Goal: Task Accomplishment & Management: Manage account settings

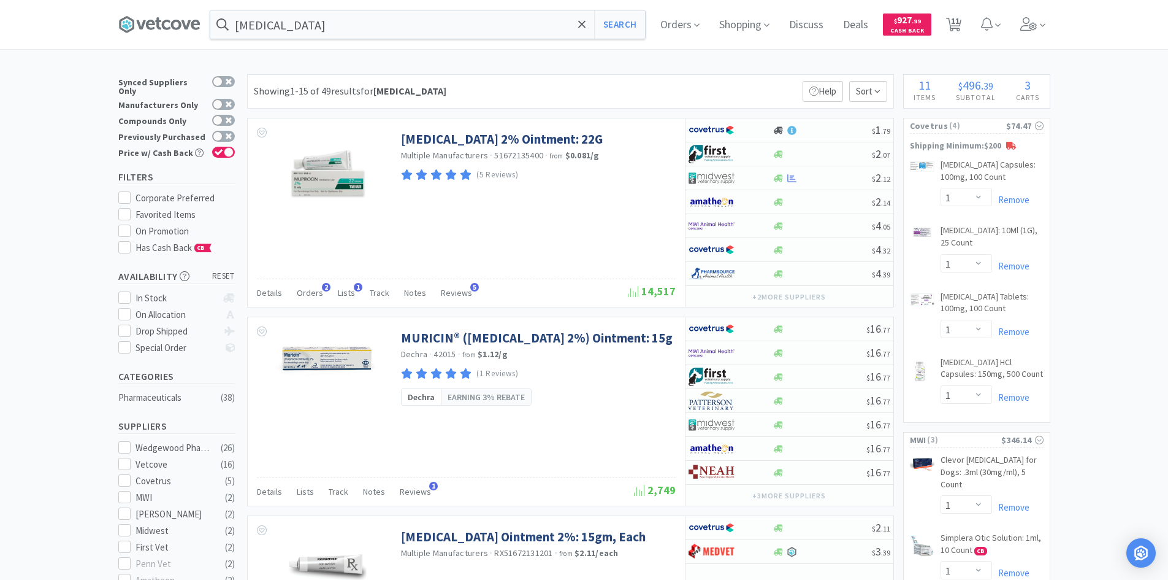
select select "1"
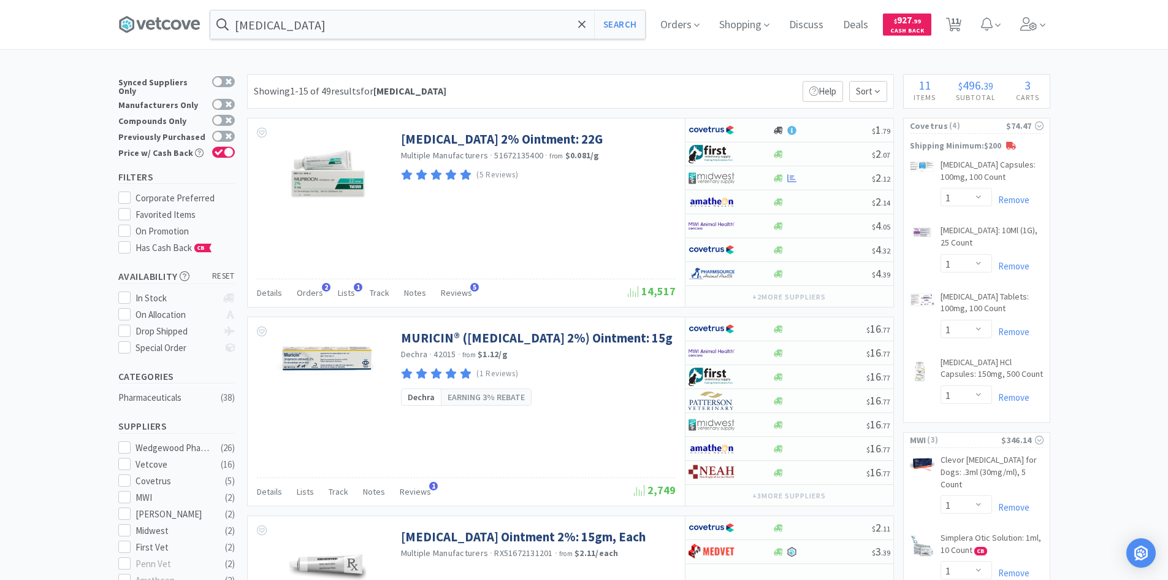
select select "1"
select select "100"
select select "3"
select select "2"
select select "1"
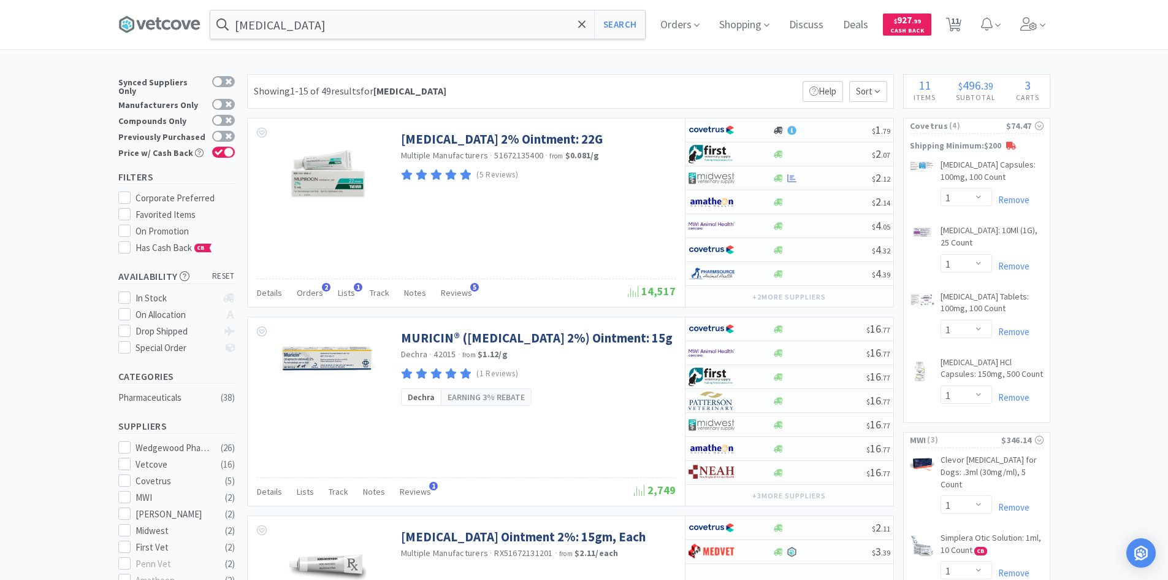
select select "100"
click at [171, 28] on icon at bounding box center [166, 25] width 9 height 10
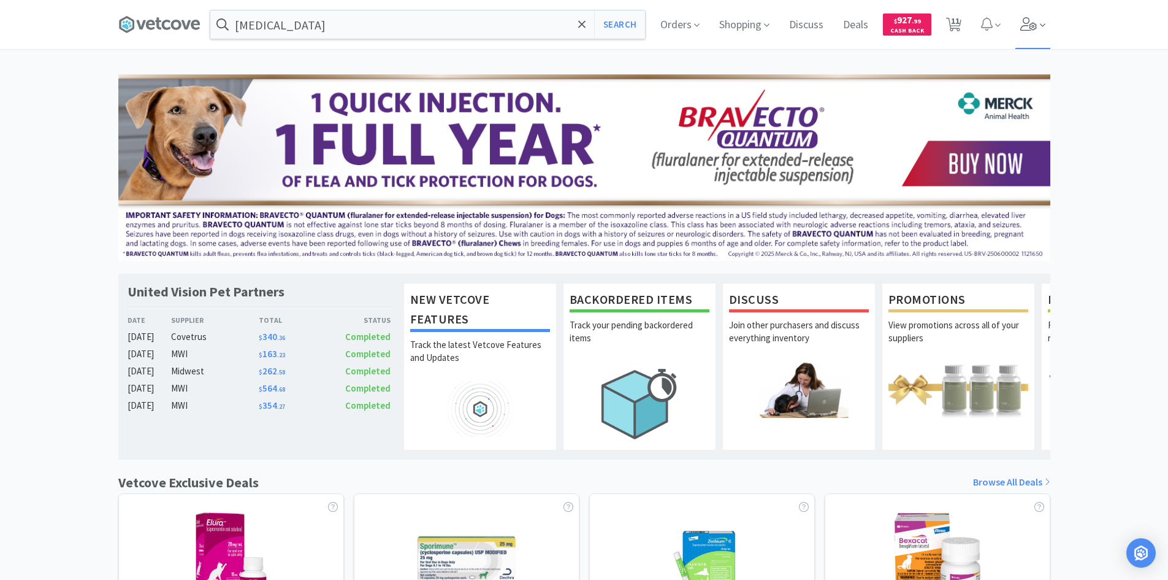
click at [1029, 21] on icon at bounding box center [1029, 23] width 17 height 13
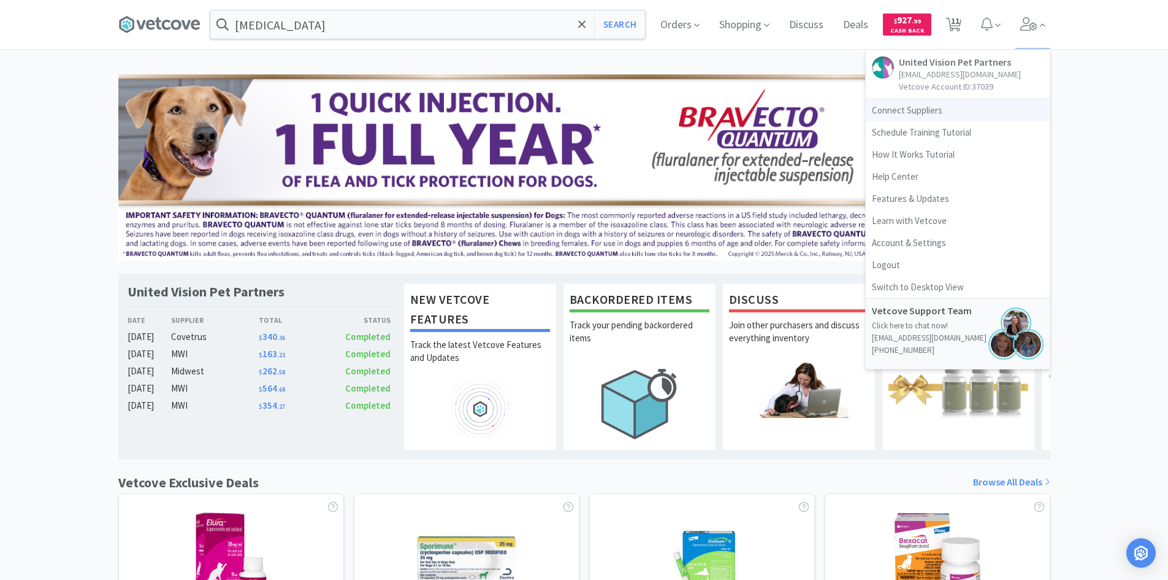
click at [940, 114] on link "Connect Suppliers" at bounding box center [958, 110] width 184 height 22
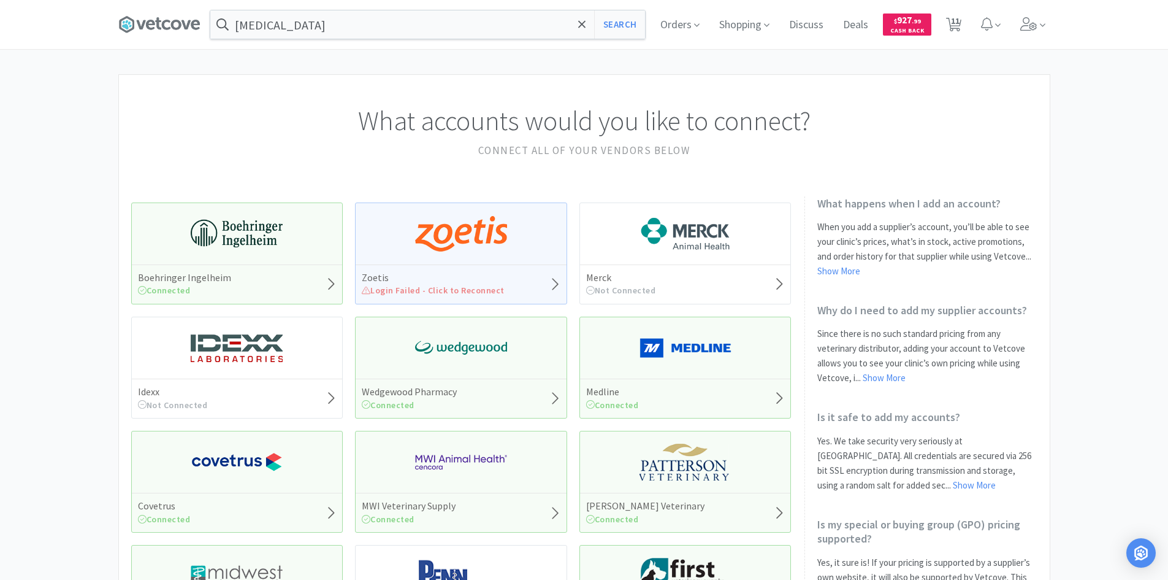
click at [524, 243] on div "Zoetis Login Failed - Click to Reconnect" at bounding box center [461, 253] width 212 height 102
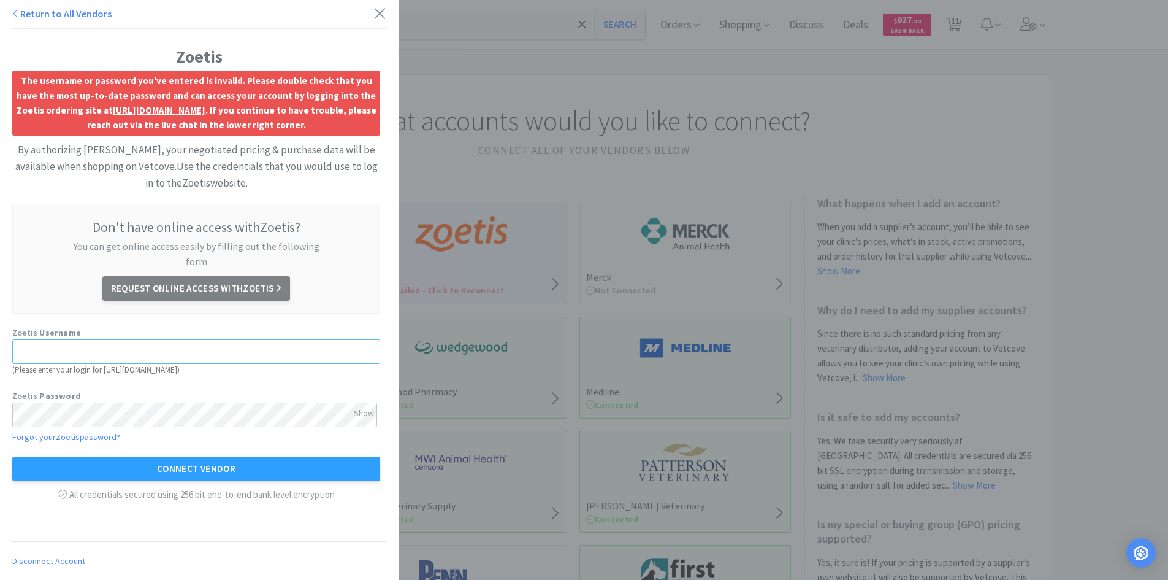
type input "[EMAIL_ADDRESS][DOMAIN_NAME]"
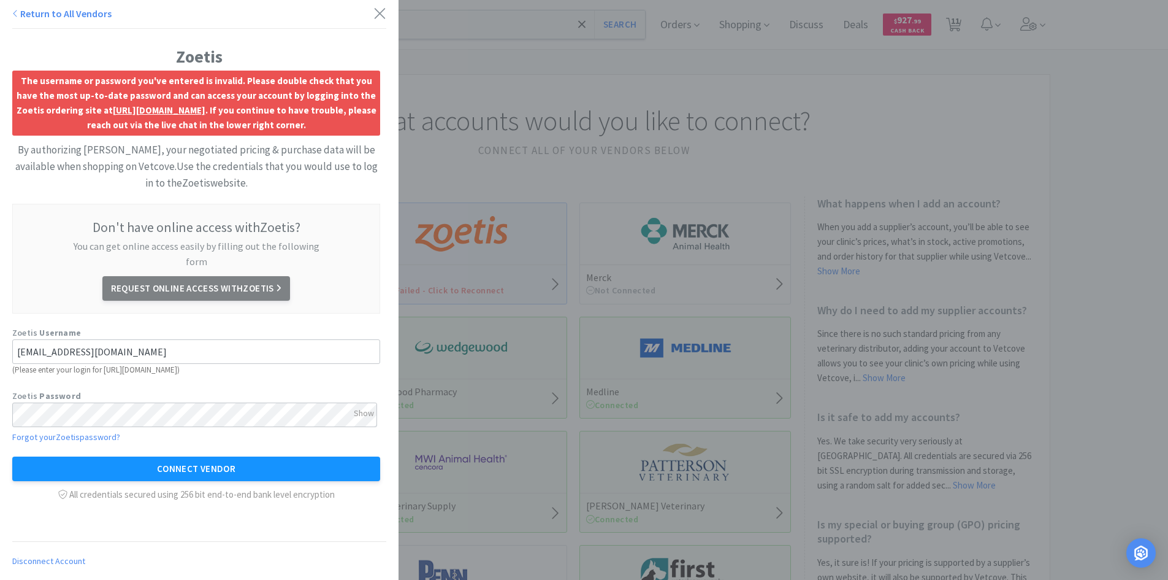
click at [103, 456] on button "Connect Vendor" at bounding box center [196, 468] width 368 height 25
click at [123, 456] on button "Connect Vendor" at bounding box center [196, 468] width 368 height 25
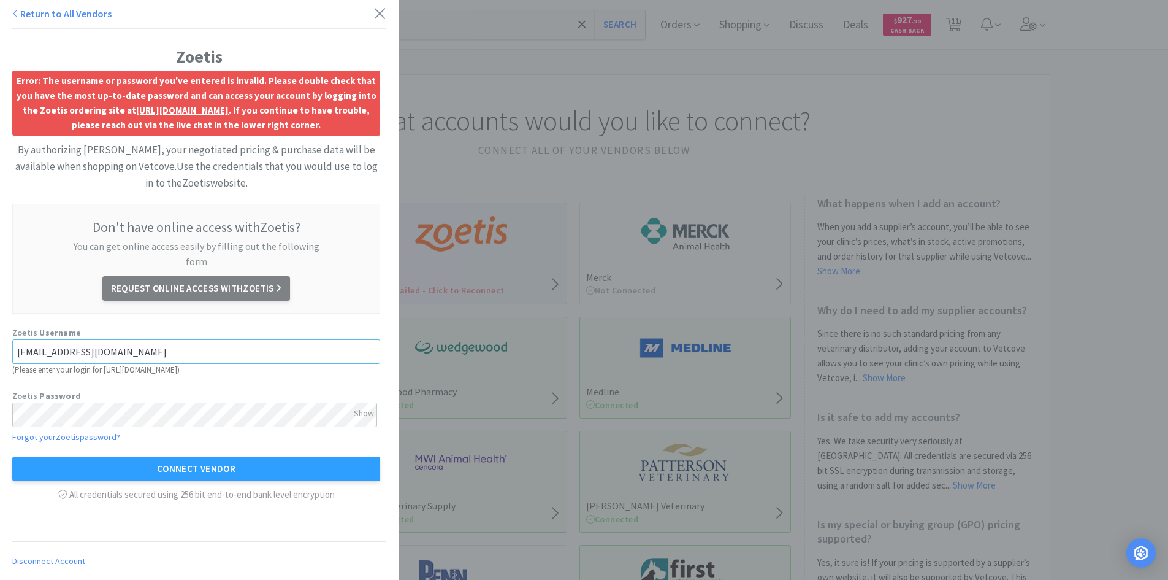
click at [100, 339] on input "[EMAIL_ADDRESS][DOMAIN_NAME]" at bounding box center [196, 351] width 368 height 25
type input "WEST4674"
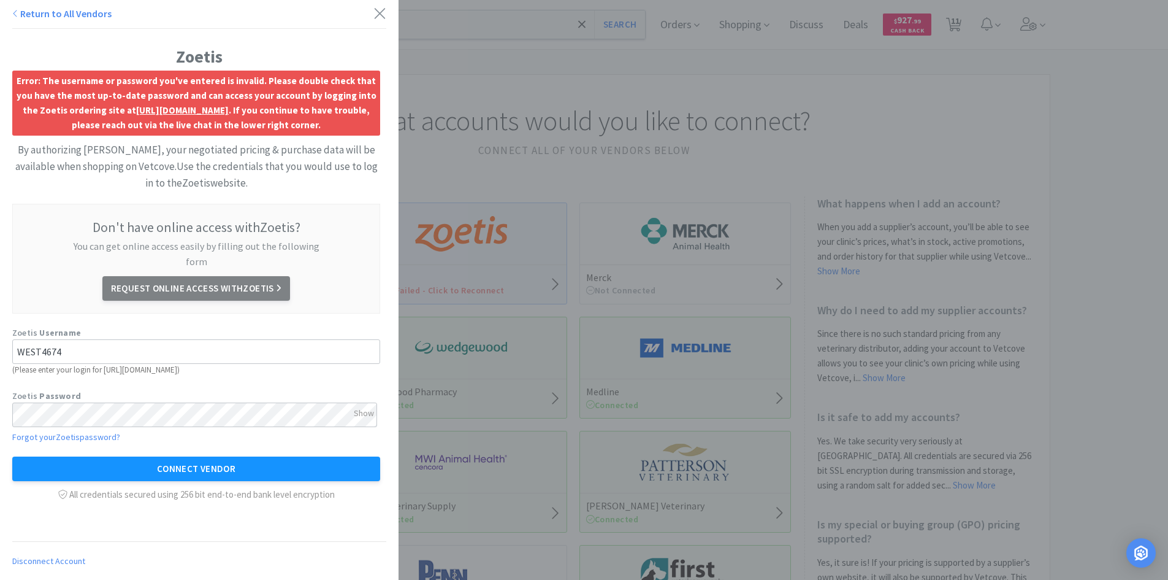
click at [141, 456] on button "Connect Vendor" at bounding box center [196, 468] width 368 height 25
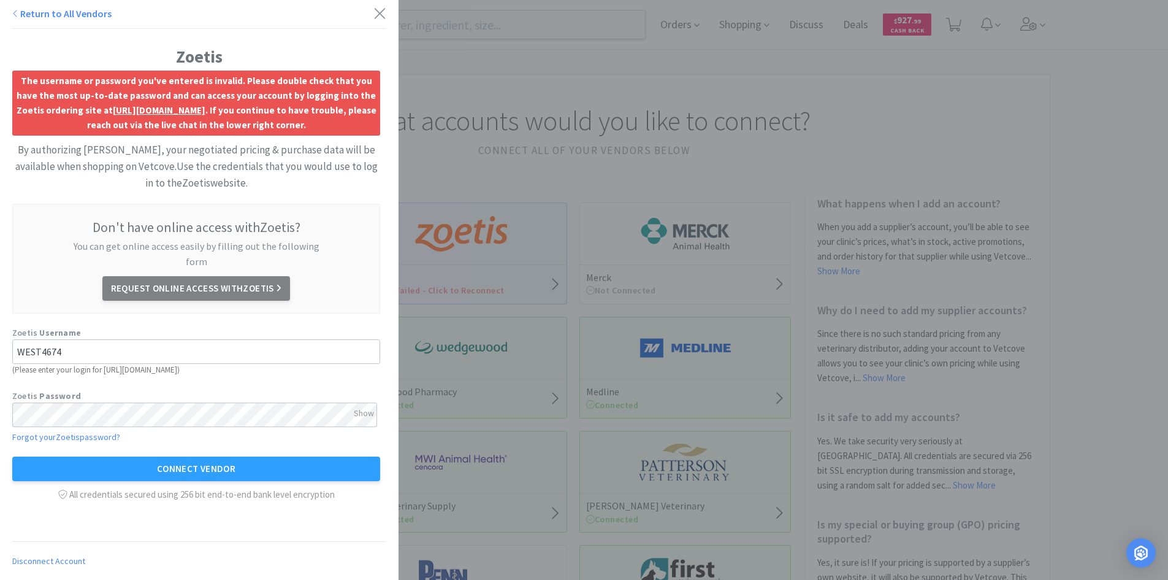
drag, startPoint x: 196, startPoint y: 352, endPoint x: 162, endPoint y: 334, distance: 39.0
click at [188, 348] on div "Zoetis Username WEST4674 ( Please enter your login for [URL][DOMAIN_NAME] )" at bounding box center [196, 351] width 368 height 51
click at [136, 339] on input "WEST4674" at bounding box center [196, 351] width 368 height 25
type input "[EMAIL_ADDRESS][DOMAIN_NAME]"
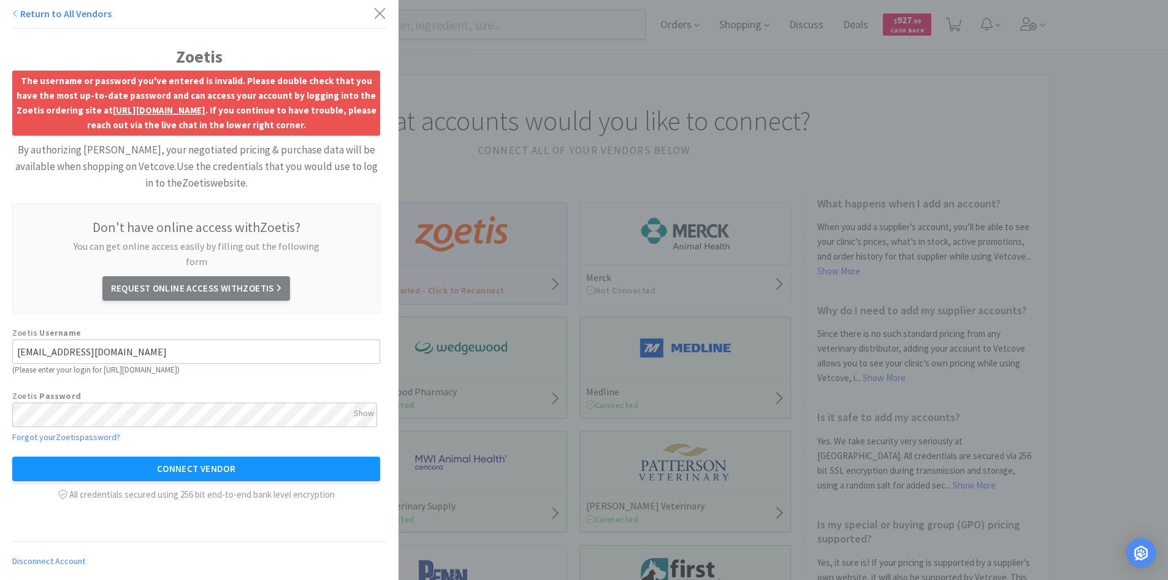
click at [43, 456] on button "Connect Vendor" at bounding box center [196, 468] width 368 height 25
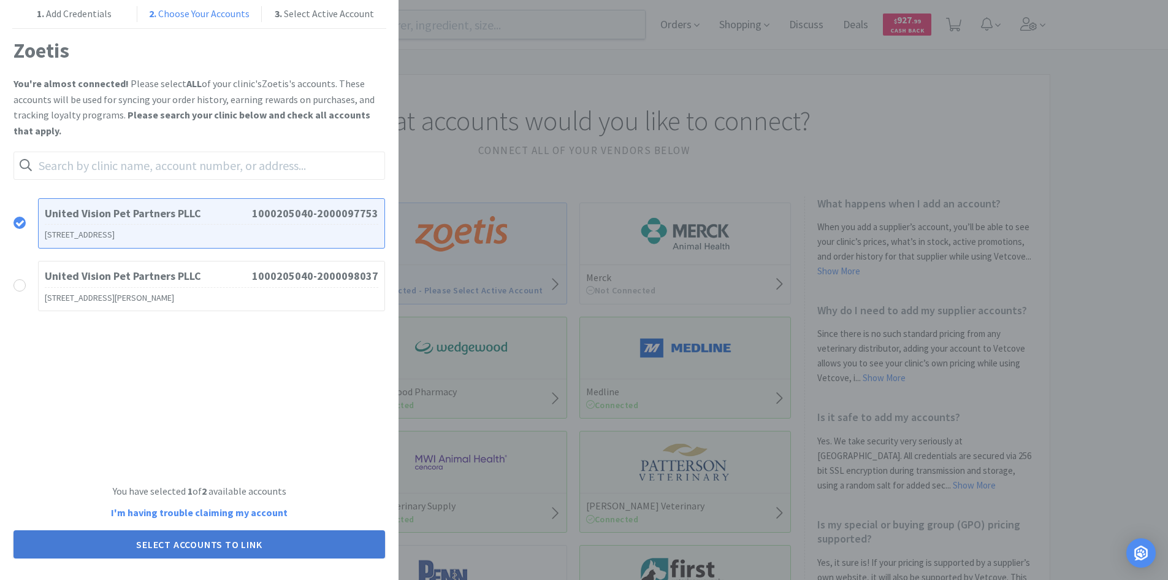
click at [202, 539] on button "Select Accounts to Link" at bounding box center [199, 544] width 372 height 28
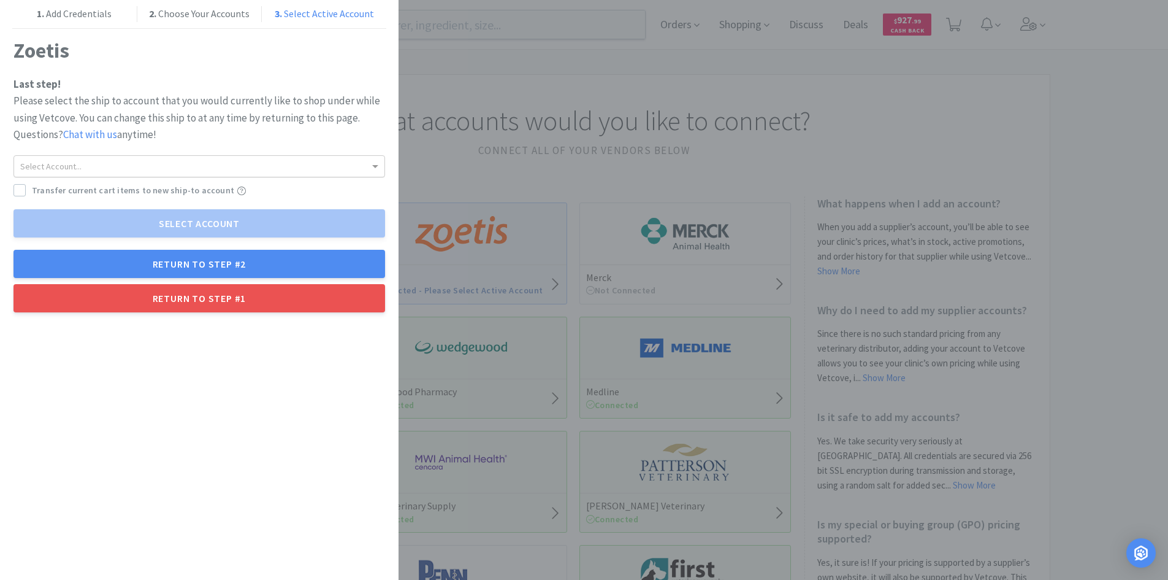
click at [105, 170] on div "Select Account..." at bounding box center [199, 166] width 370 height 21
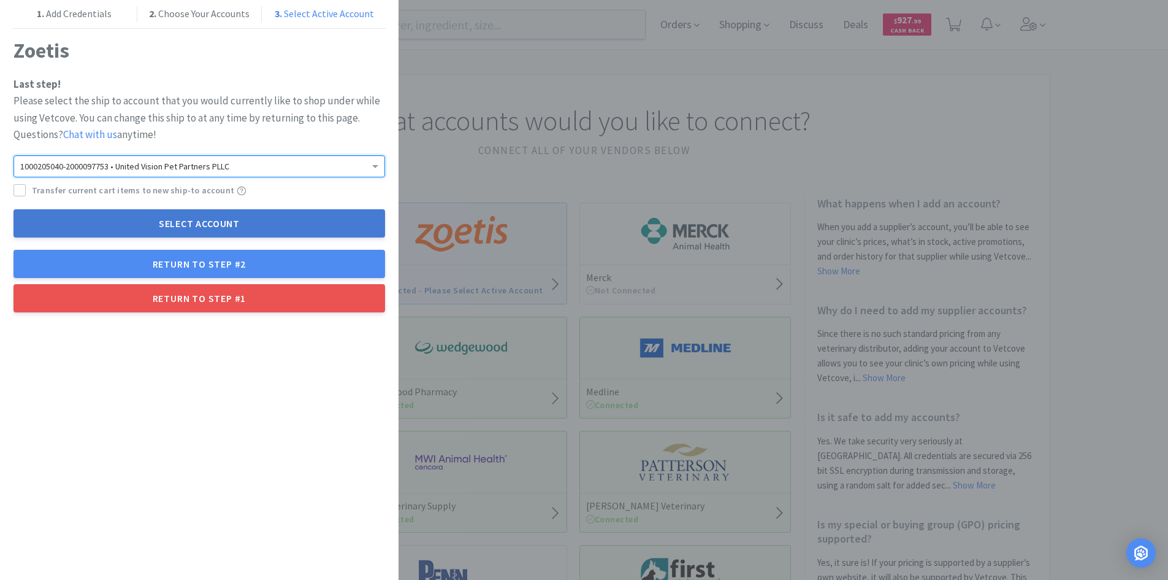
click at [120, 225] on button "Select Account" at bounding box center [199, 223] width 372 height 28
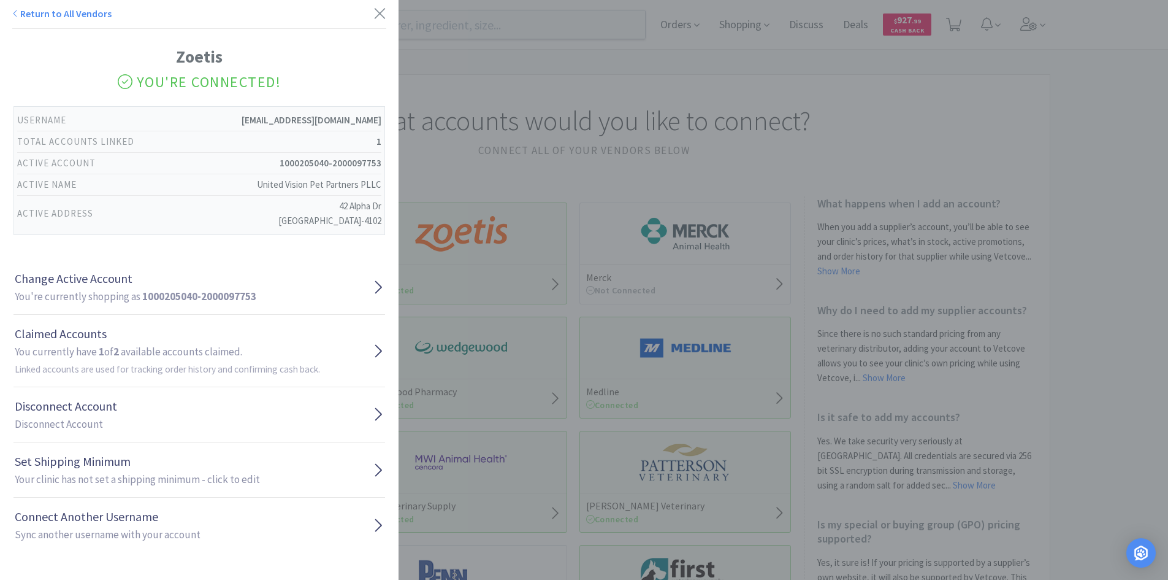
click at [150, 224] on div "Active Address 42 Alpha Dr Newtown Square, PA 19073-4102" at bounding box center [199, 214] width 364 height 36
drag, startPoint x: 272, startPoint y: 164, endPoint x: 377, endPoint y: 164, distance: 104.3
click at [377, 164] on div "Zoetis You're Connected! Username uvpp@uvpp.vet Total Accounts Linked 1 Active …" at bounding box center [199, 297] width 374 height 509
copy div "1000205040-2000097753"
click at [374, 16] on icon at bounding box center [380, 13] width 13 height 17
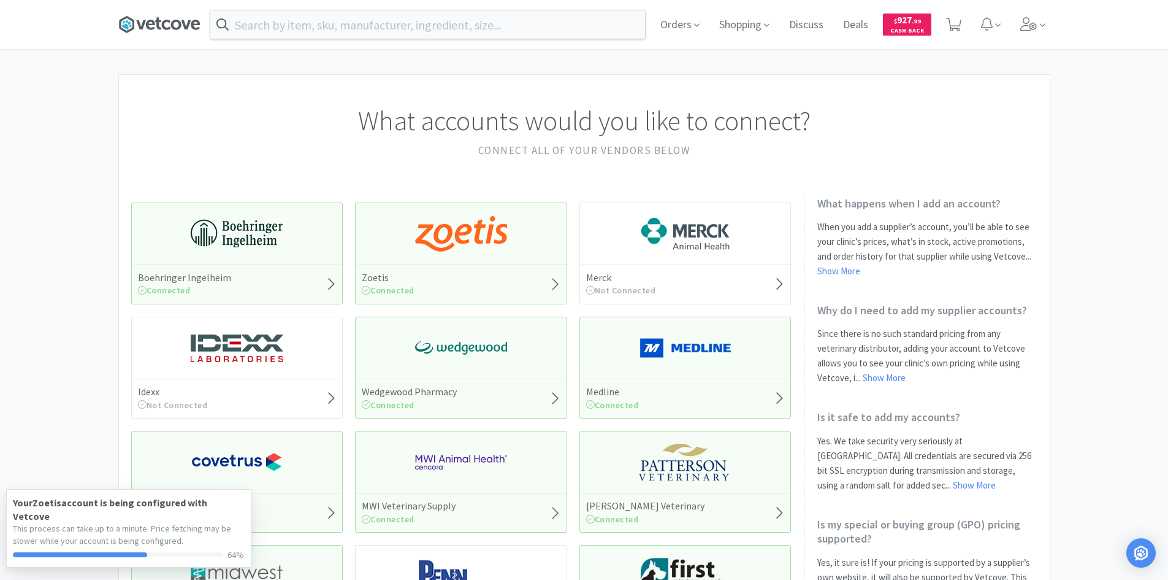
click at [134, 20] on icon at bounding box center [159, 24] width 82 height 18
